Goal: Transaction & Acquisition: Book appointment/travel/reservation

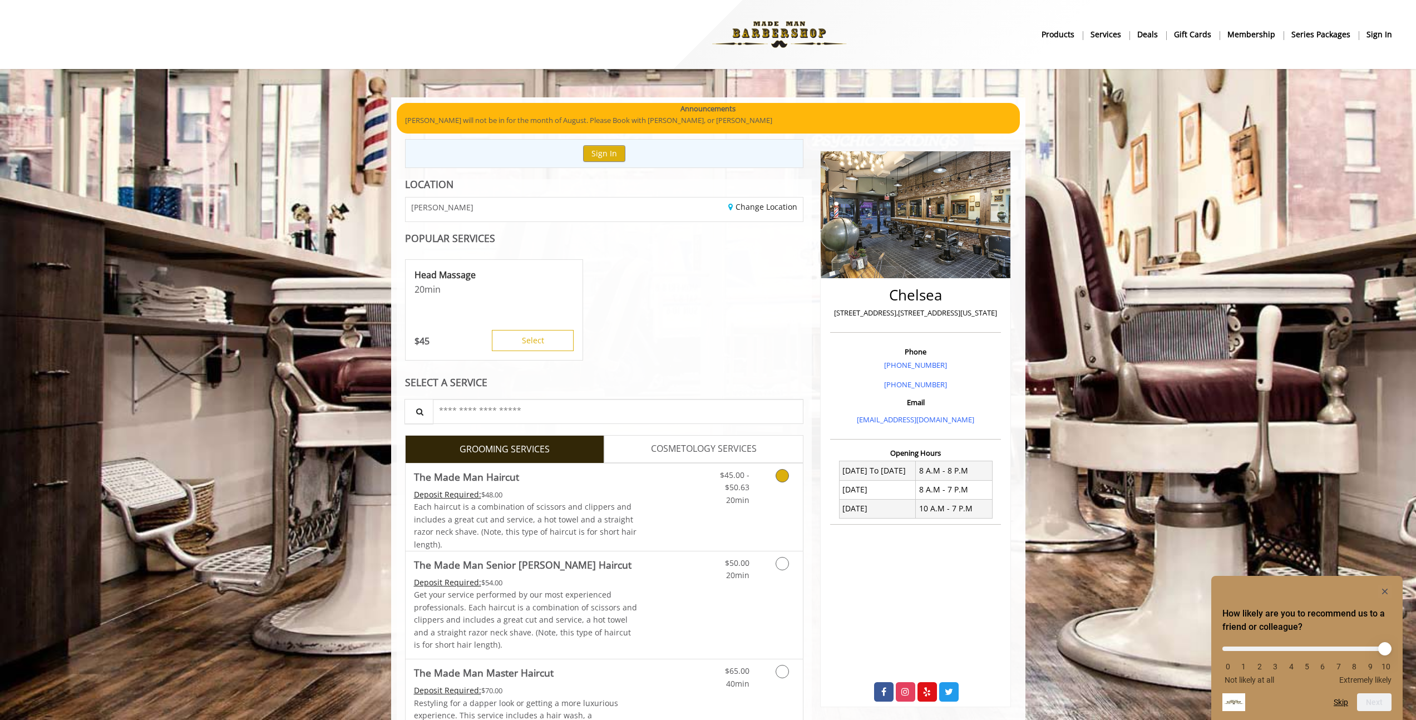
click at [671, 497] on link "Discounted Price" at bounding box center [670, 507] width 66 height 87
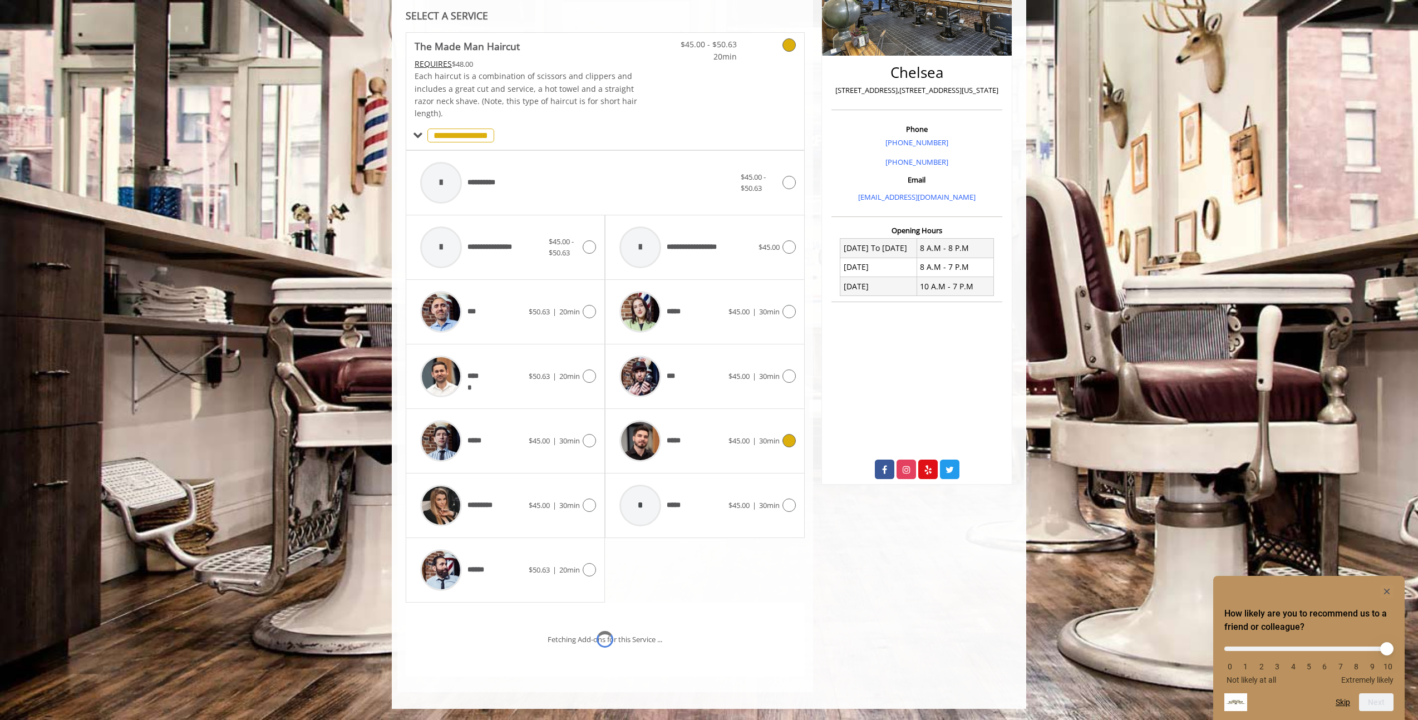
scroll to position [269, 0]
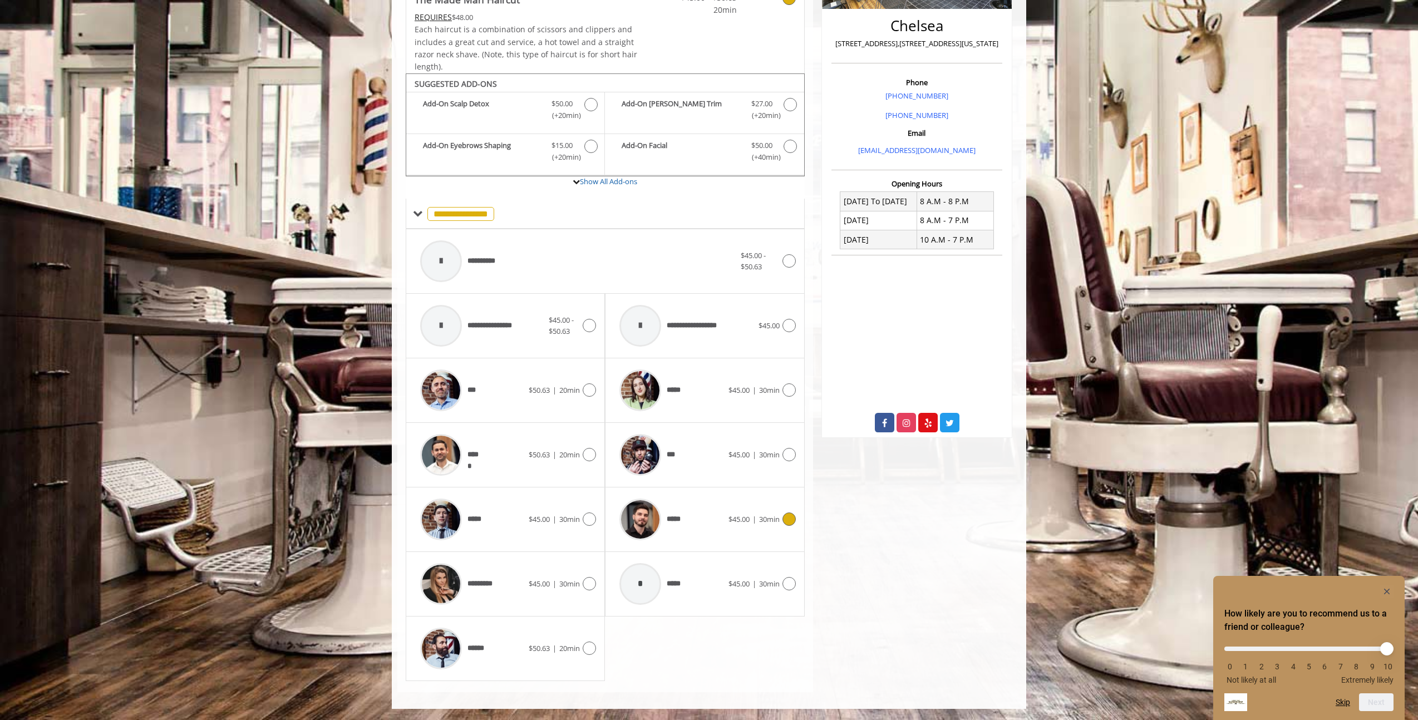
click at [759, 520] on span "30min" at bounding box center [769, 519] width 21 height 10
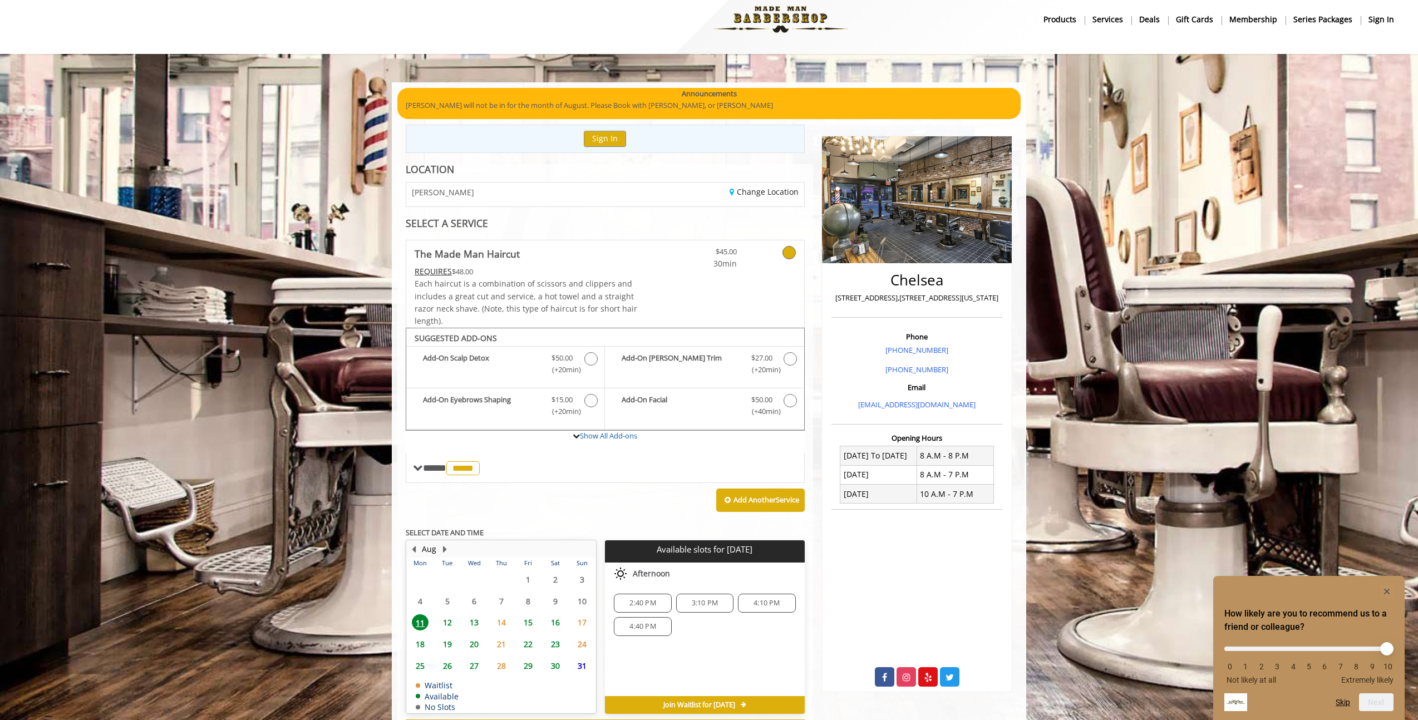
scroll to position [64, 0]
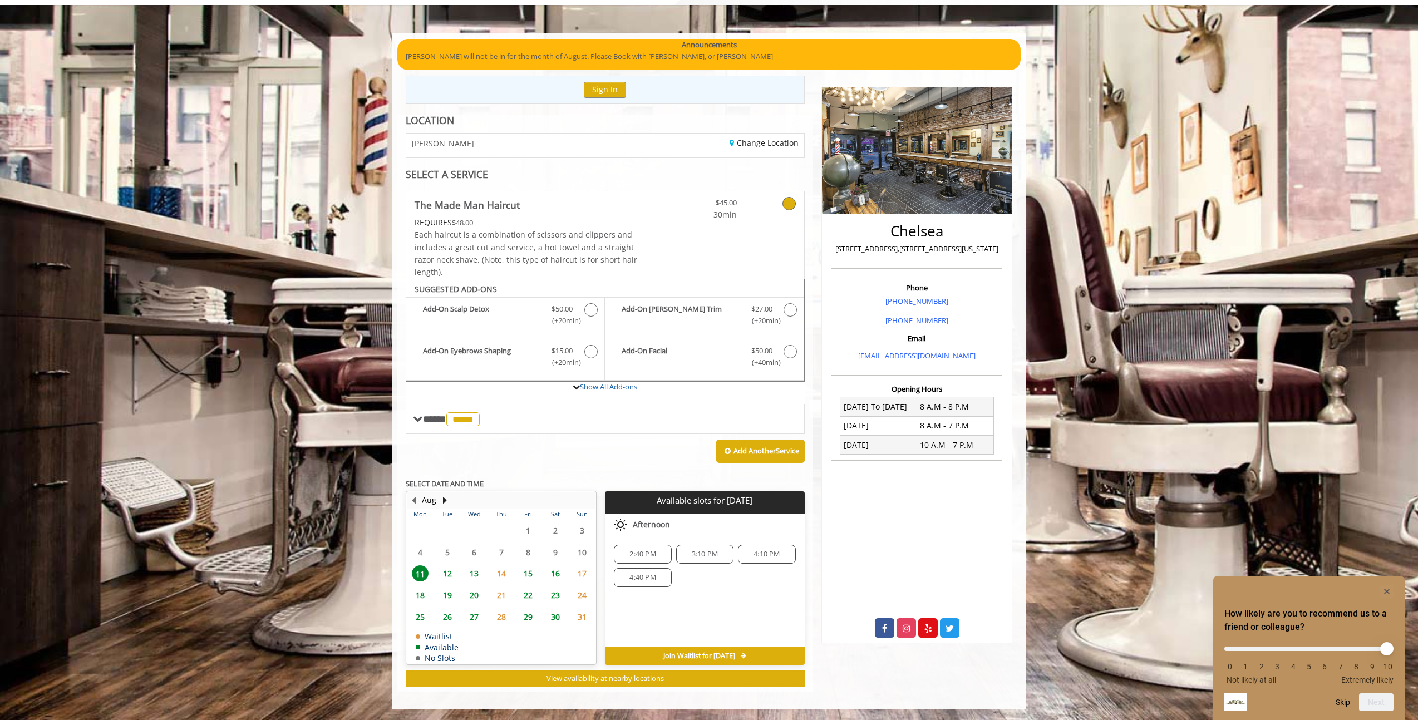
click at [451, 576] on span "12" at bounding box center [447, 573] width 17 height 16
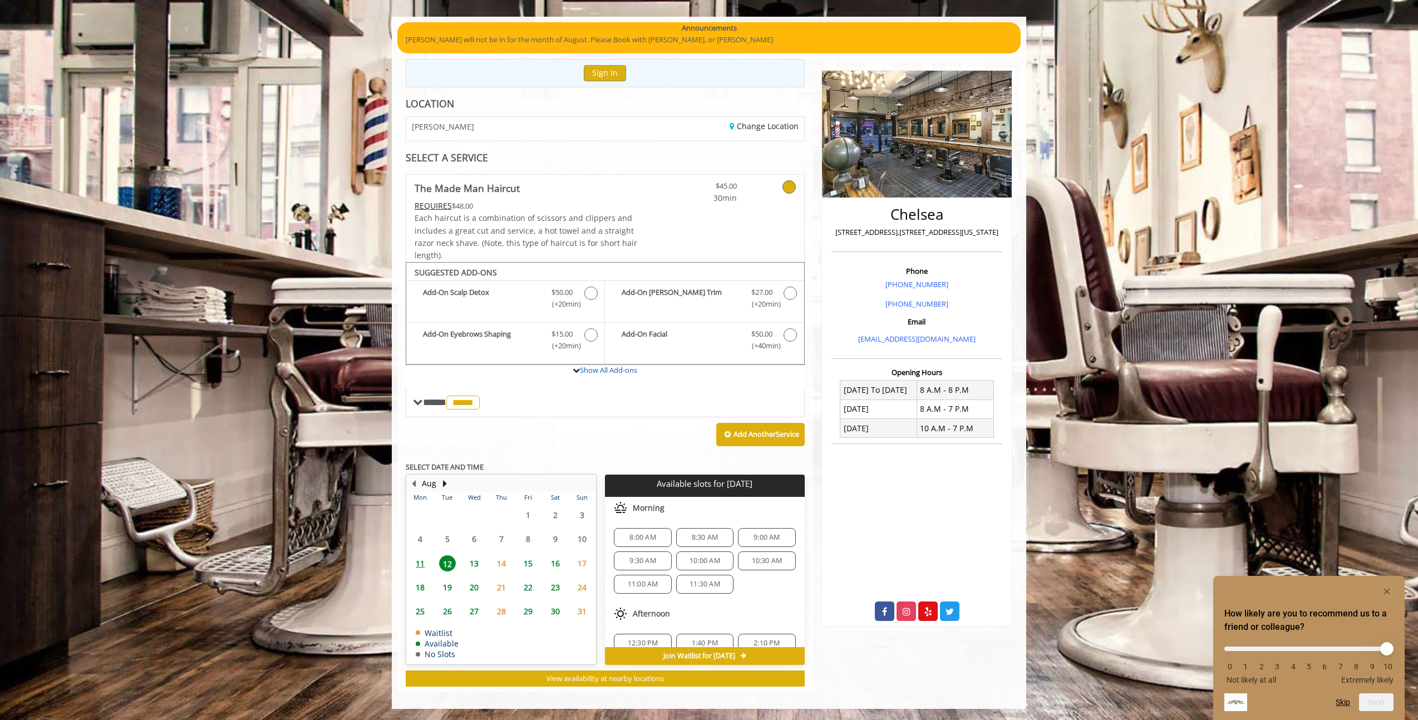
click at [476, 563] on span "13" at bounding box center [474, 563] width 17 height 16
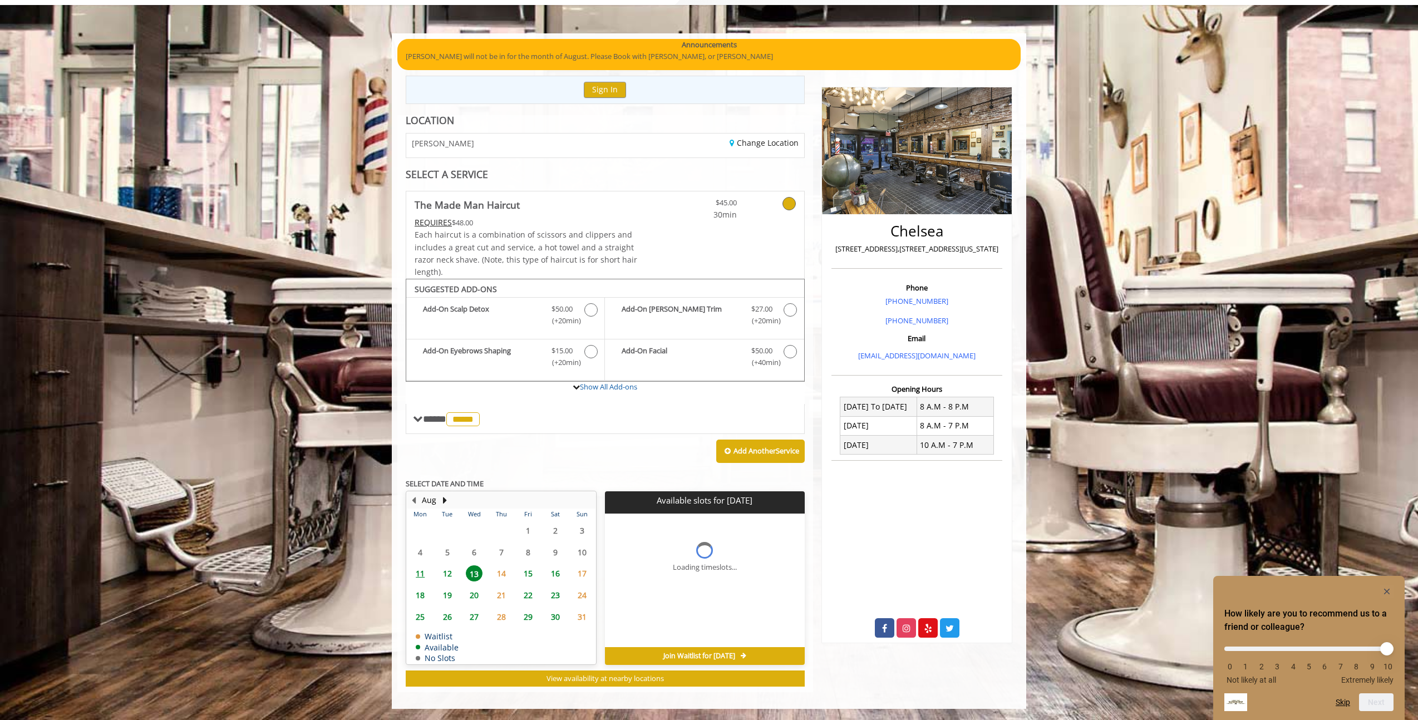
scroll to position [81, 0]
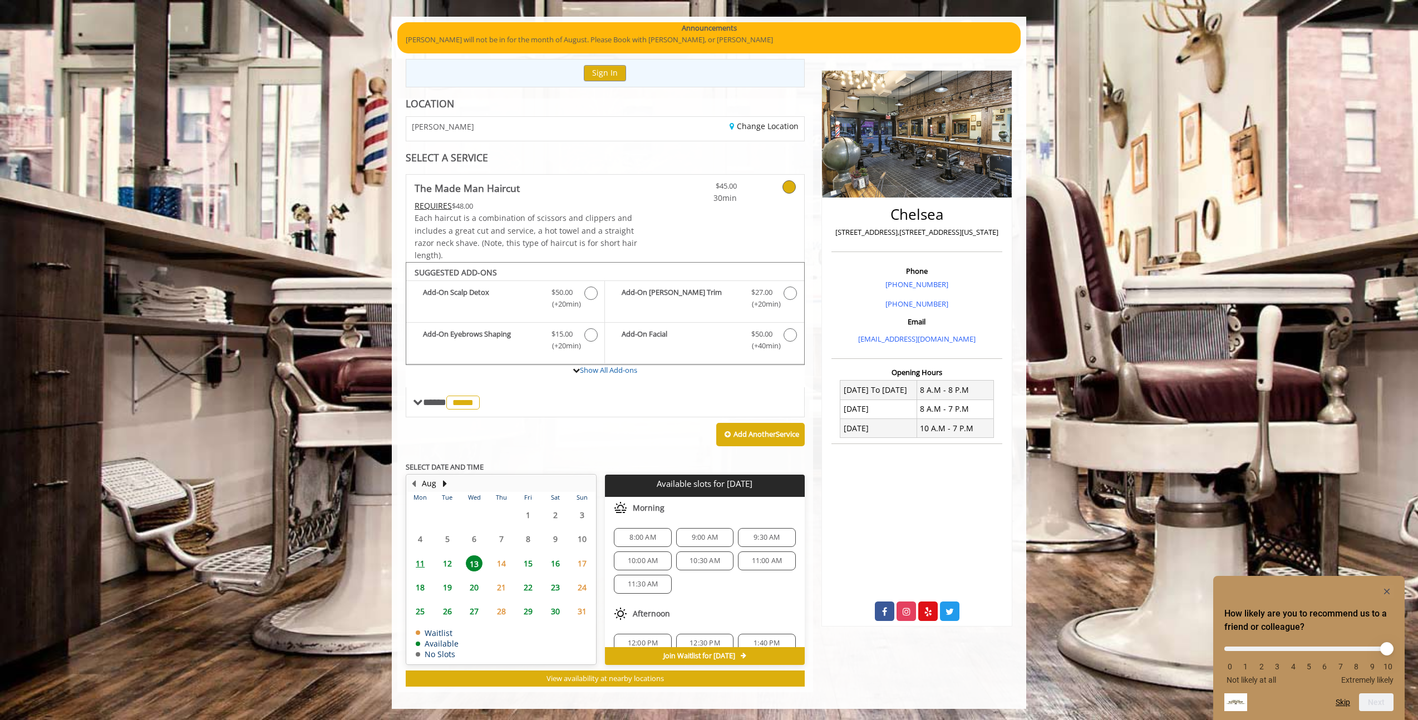
click at [452, 561] on span "12" at bounding box center [447, 563] width 17 height 16
click at [719, 162] on div "SELECT A SERVICE" at bounding box center [605, 157] width 399 height 11
